Goal: Task Accomplishment & Management: Use online tool/utility

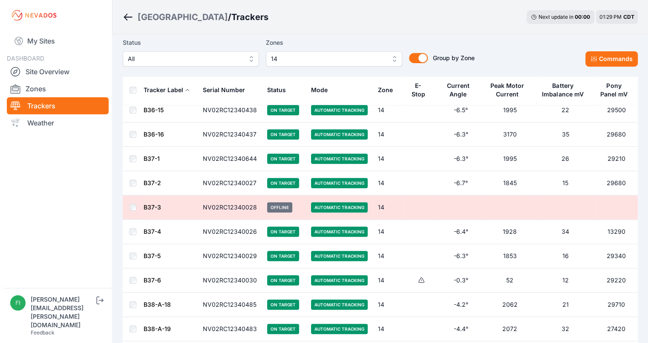
scroll to position [373, 0]
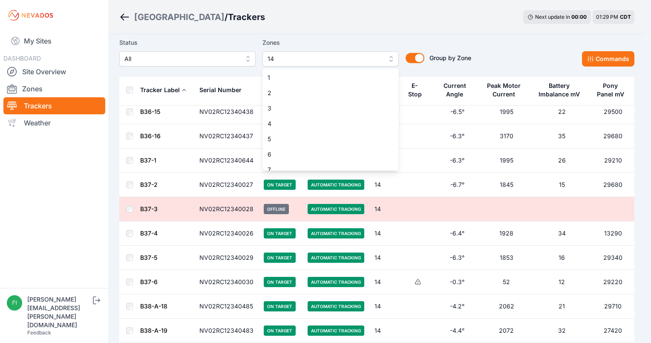
click at [382, 64] on button "14" at bounding box center [331, 58] width 136 height 15
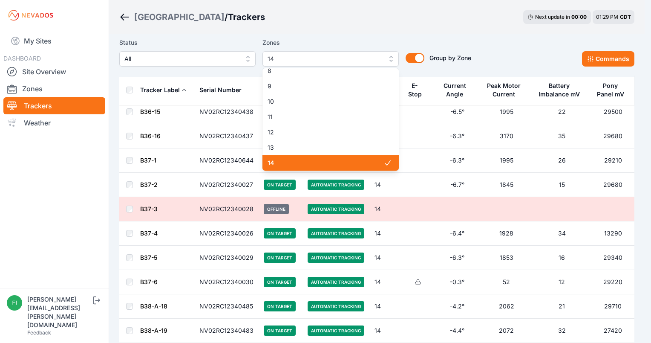
click at [339, 165] on span "14" at bounding box center [326, 163] width 116 height 9
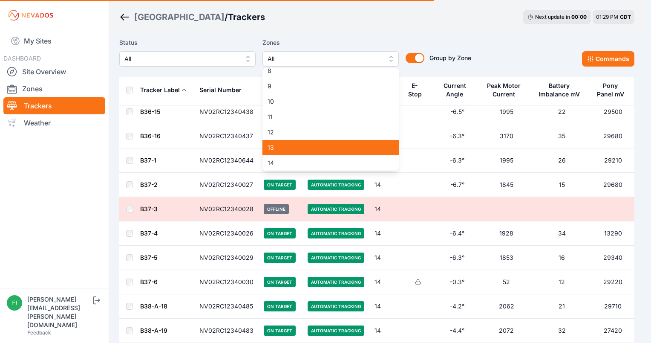
click at [339, 150] on span "13" at bounding box center [326, 147] width 116 height 9
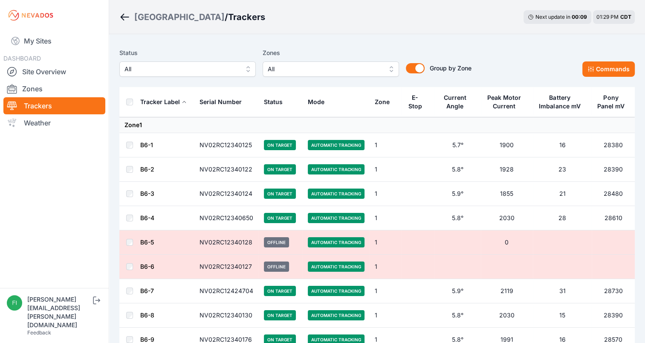
click at [378, 57] on label "Zones" at bounding box center [331, 53] width 136 height 10
click at [370, 66] on span "All" at bounding box center [325, 69] width 114 height 10
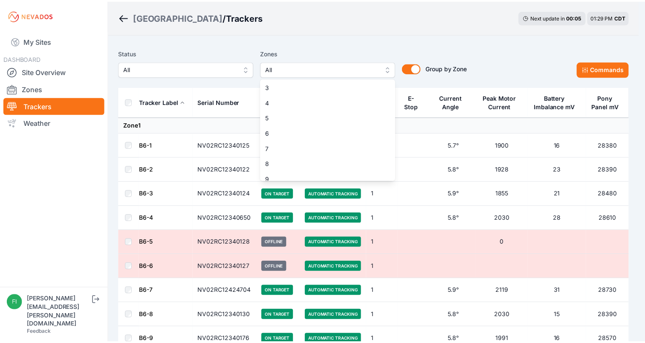
scroll to position [131, 0]
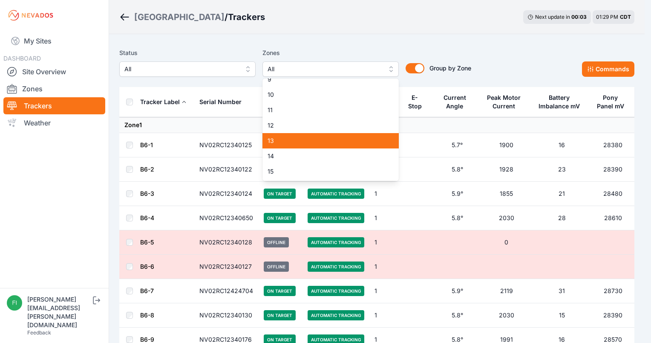
click at [348, 143] on span "13" at bounding box center [326, 140] width 116 height 9
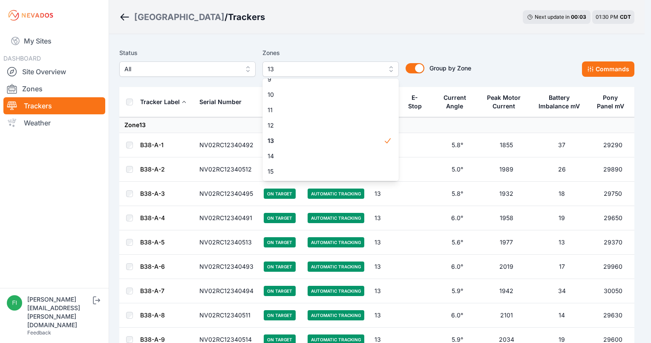
click at [417, 47] on div "Status All Zones 13 1 2 3 4 5 6 7 8 9 10 11 12 13 14 15 Group by Zone Group by …" at bounding box center [376, 65] width 515 height 43
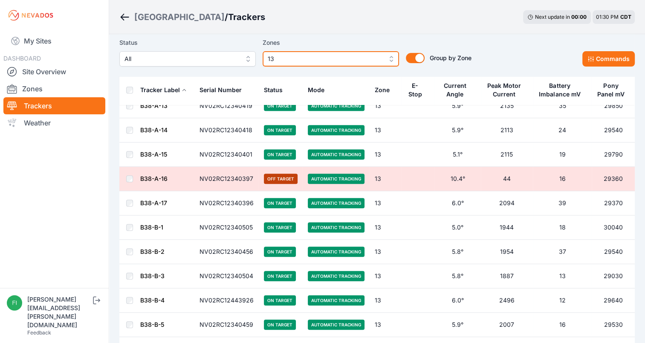
scroll to position [333, 0]
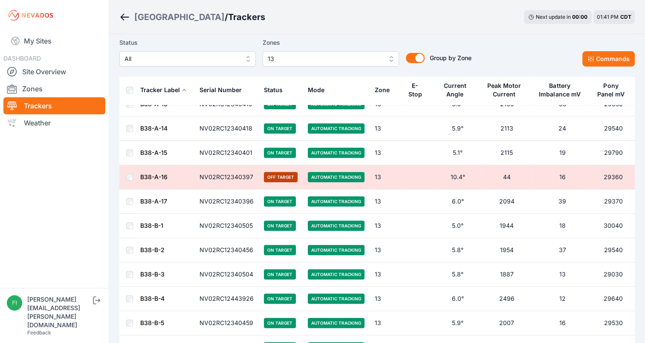
click at [588, 70] on div "Status All Zones 13 Group by Zone Group by Zone Commands" at bounding box center [376, 55] width 515 height 43
click at [594, 61] on icon at bounding box center [590, 58] width 7 height 7
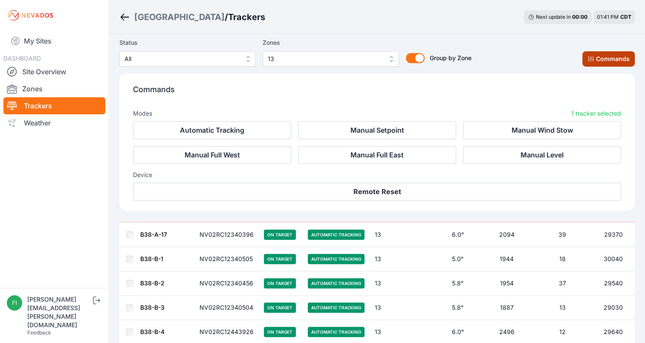
scroll to position [476, 0]
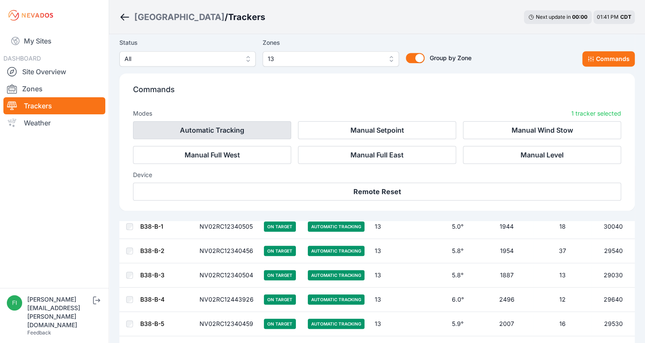
click at [276, 131] on button "Automatic Tracking" at bounding box center [212, 130] width 158 height 18
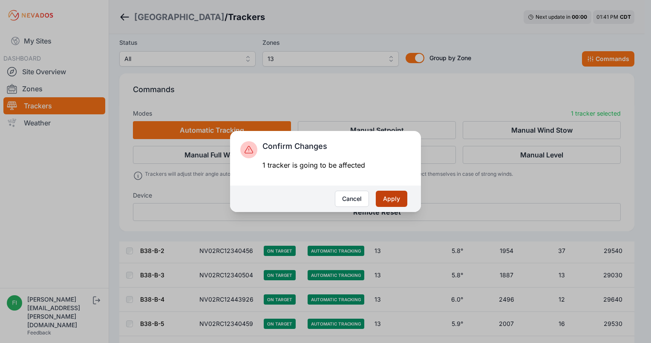
click at [394, 202] on button "Apply" at bounding box center [392, 199] width 32 height 16
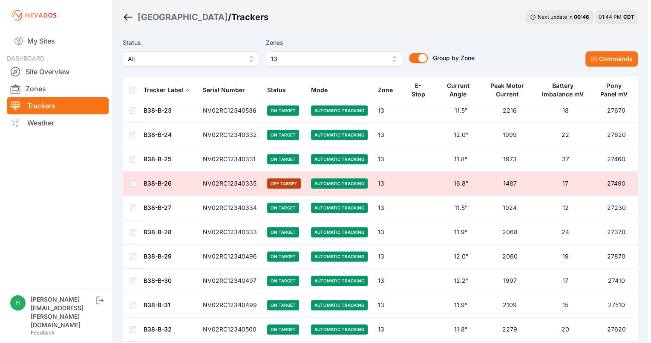
scroll to position [972, 0]
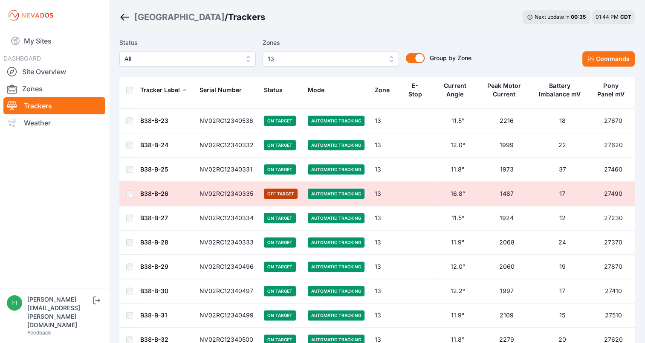
click at [341, 64] on button "13" at bounding box center [331, 58] width 136 height 15
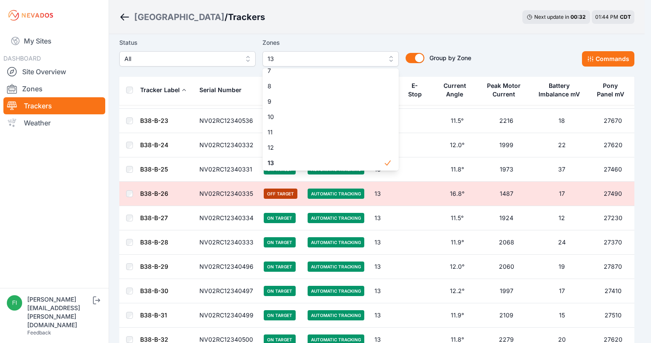
scroll to position [116, 0]
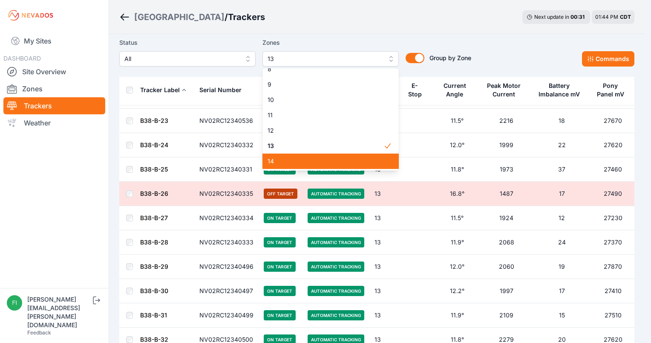
click at [366, 164] on span "14" at bounding box center [326, 161] width 116 height 9
click at [368, 153] on div "14" at bounding box center [331, 160] width 136 height 15
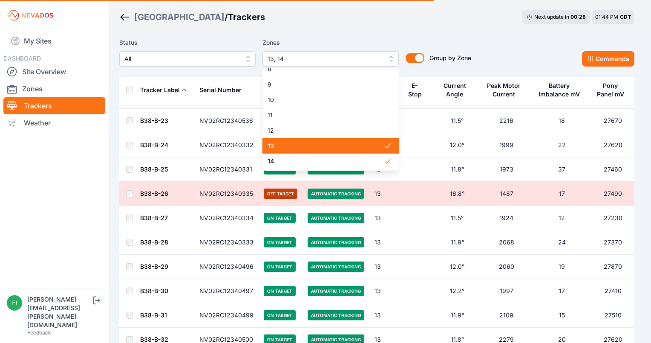
click at [370, 148] on span "13" at bounding box center [326, 146] width 116 height 9
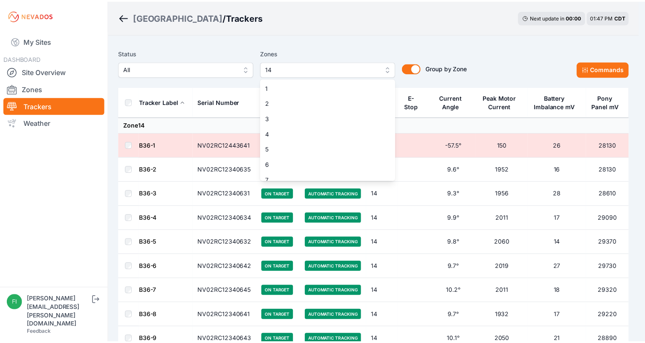
scroll to position [114, 0]
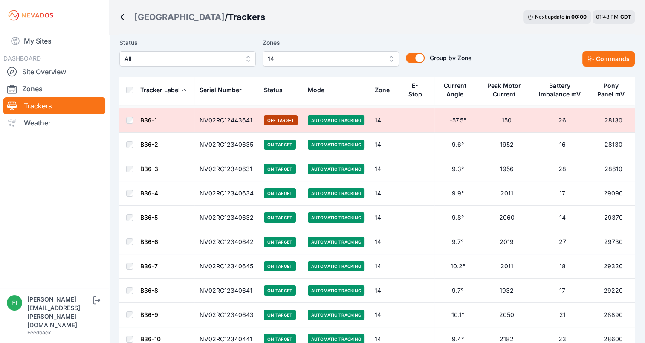
scroll to position [0, 0]
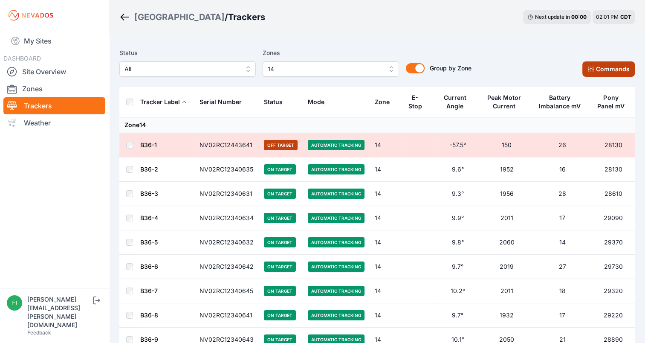
click at [587, 61] on button "Commands" at bounding box center [608, 68] width 52 height 15
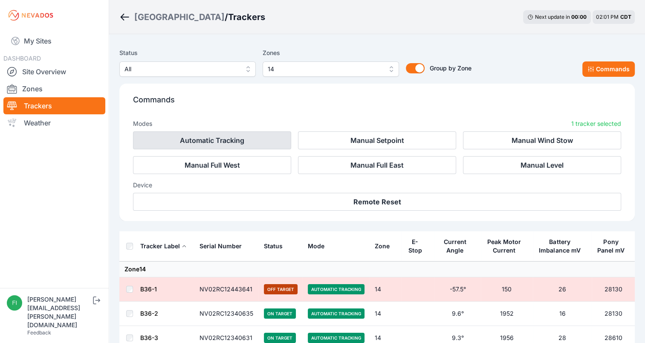
click at [222, 135] on button "Automatic Tracking" at bounding box center [212, 140] width 158 height 18
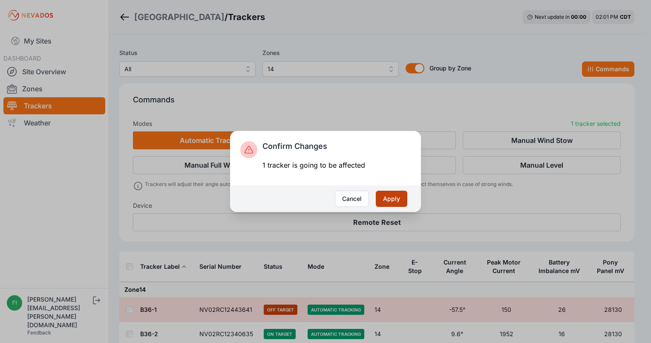
click at [387, 201] on button "Apply" at bounding box center [392, 199] width 32 height 16
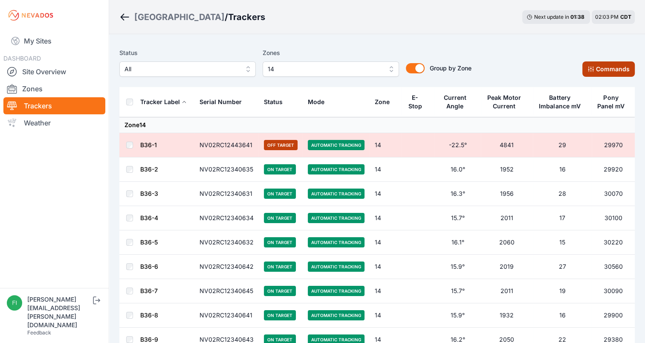
click at [593, 69] on icon at bounding box center [590, 69] width 7 height 7
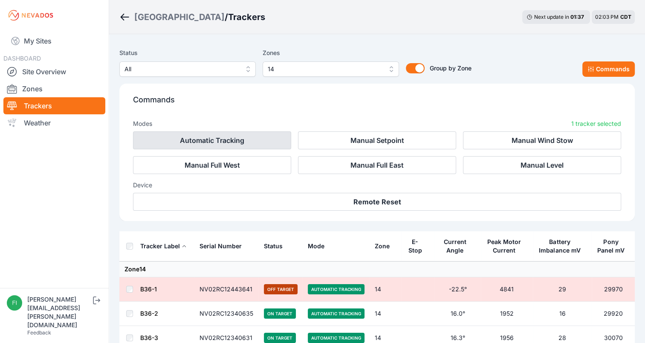
click at [226, 139] on button "Automatic Tracking" at bounding box center [212, 140] width 158 height 18
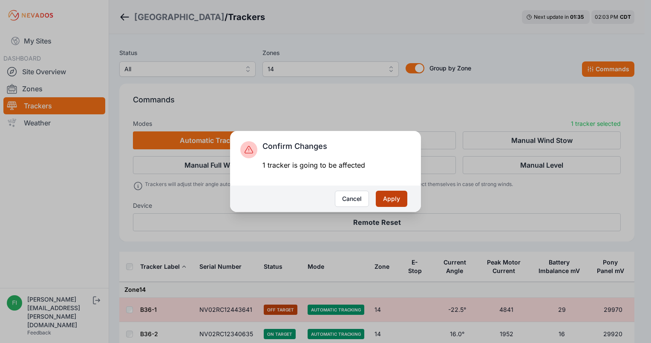
click at [390, 194] on button "Apply" at bounding box center [392, 199] width 32 height 16
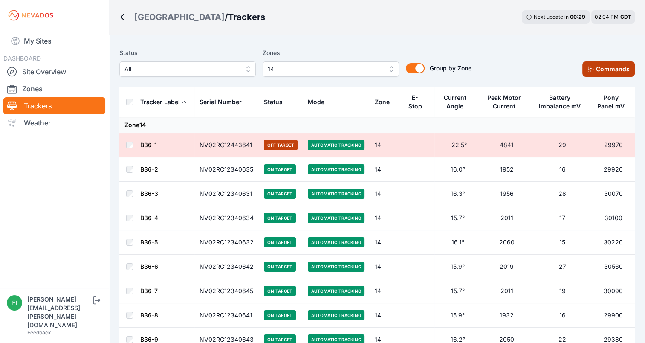
click at [609, 73] on button "Commands" at bounding box center [608, 68] width 52 height 15
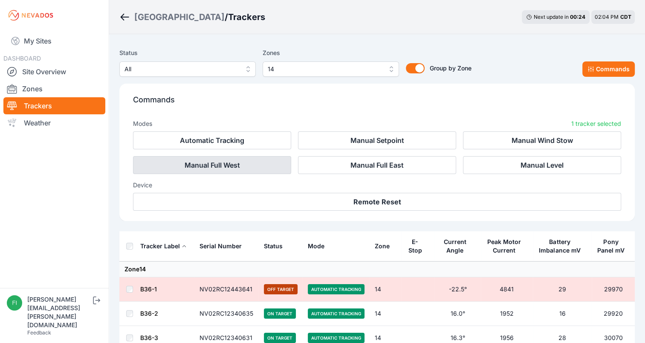
click at [276, 159] on button "Manual Full West" at bounding box center [212, 165] width 158 height 18
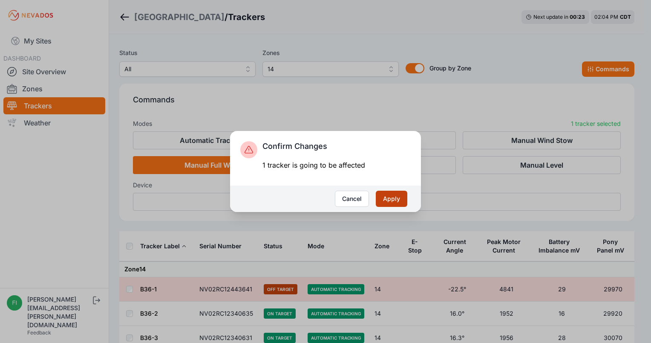
click at [387, 197] on button "Apply" at bounding box center [392, 199] width 32 height 16
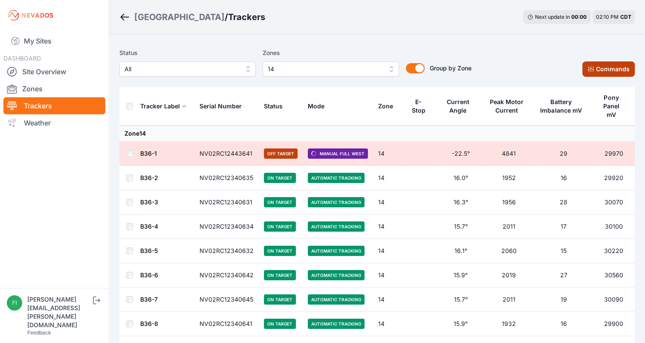
click at [600, 65] on button "Commands" at bounding box center [608, 68] width 52 height 15
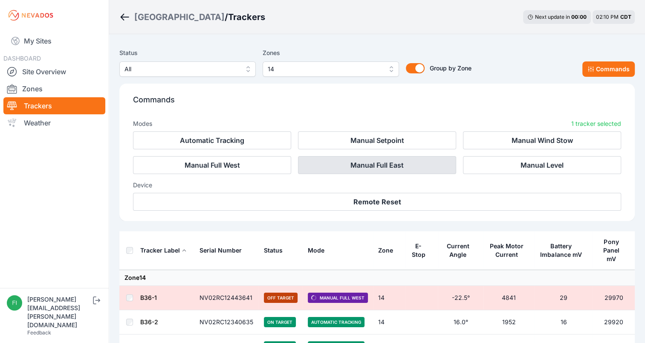
click at [350, 160] on button "Manual Full East" at bounding box center [377, 165] width 158 height 18
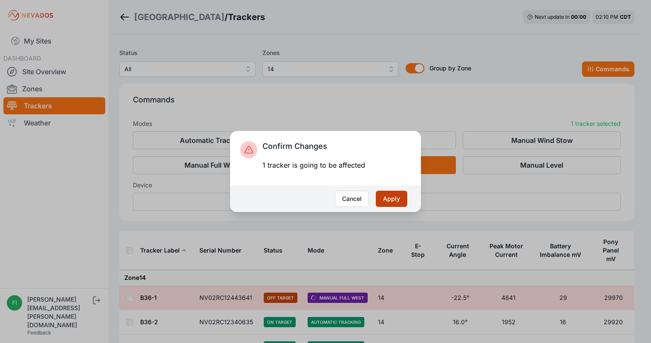
click at [385, 196] on button "Apply" at bounding box center [392, 199] width 32 height 16
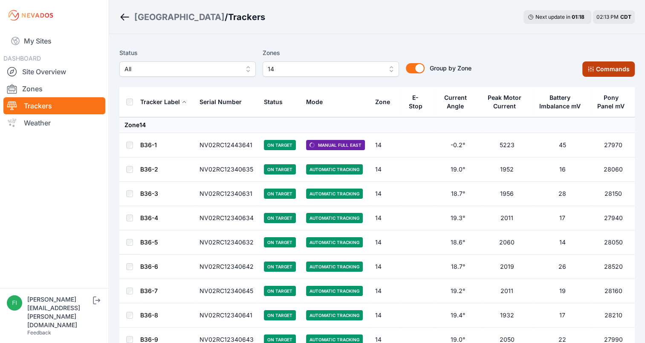
click at [594, 66] on icon at bounding box center [590, 69] width 7 height 7
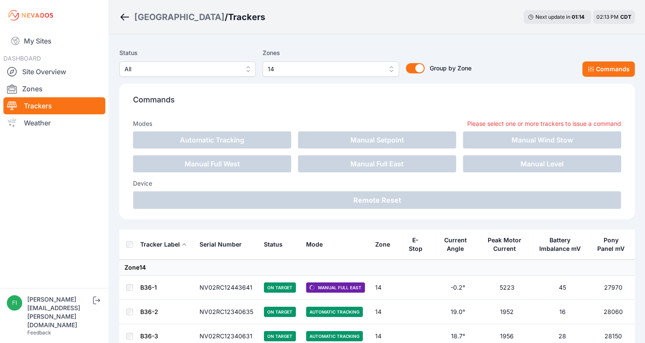
click at [521, 107] on p "Commands" at bounding box center [377, 103] width 488 height 19
